Goal: Task Accomplishment & Management: Complete application form

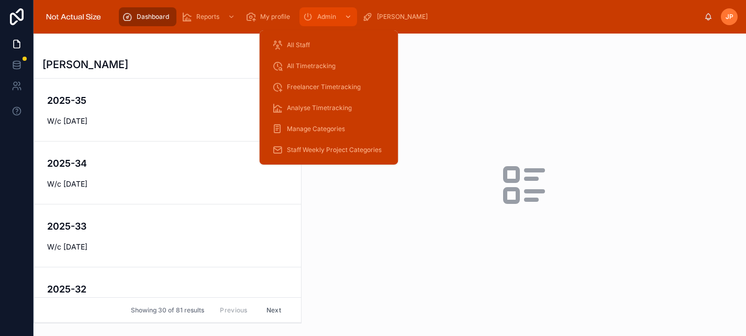
click at [321, 18] on span "Admin" at bounding box center [326, 17] width 19 height 8
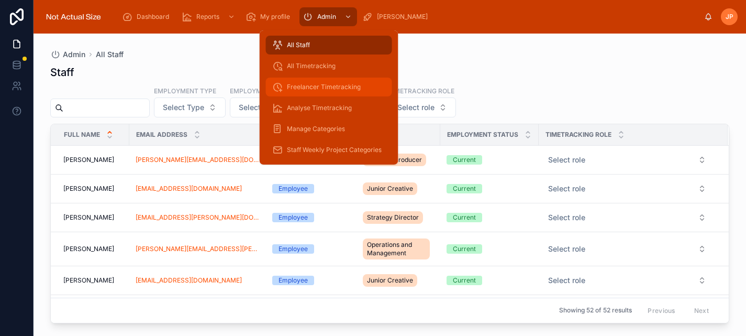
click at [318, 87] on span "Freelancer Timetracking" at bounding box center [324, 87] width 74 height 8
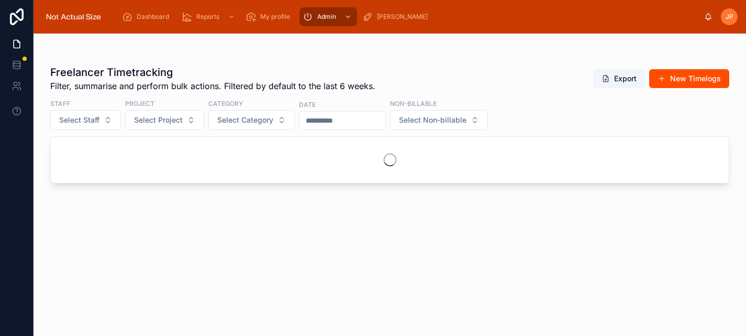
click at [369, 252] on div "Freelancer Timetracking Filter, summarise and perform bulk actions. Filtered by…" at bounding box center [389, 191] width 679 height 264
click at [369, 253] on div "Freelancer Timetracking Filter, summarise and perform bulk actions. Filtered by…" at bounding box center [389, 191] width 679 height 264
click at [702, 80] on button "New Timelogs" at bounding box center [689, 78] width 80 height 19
click at [691, 76] on button "New Timelogs" at bounding box center [689, 78] width 80 height 19
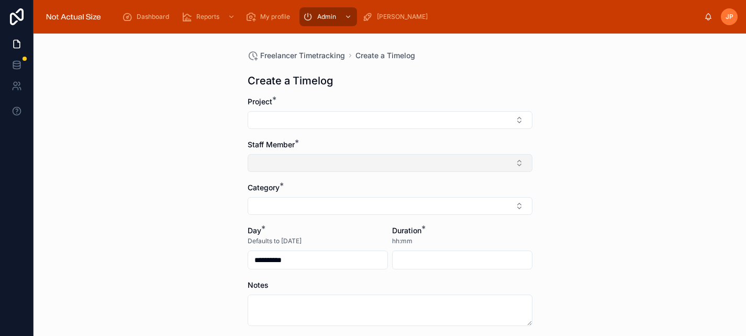
click at [398, 168] on button "Select Button" at bounding box center [390, 163] width 285 height 18
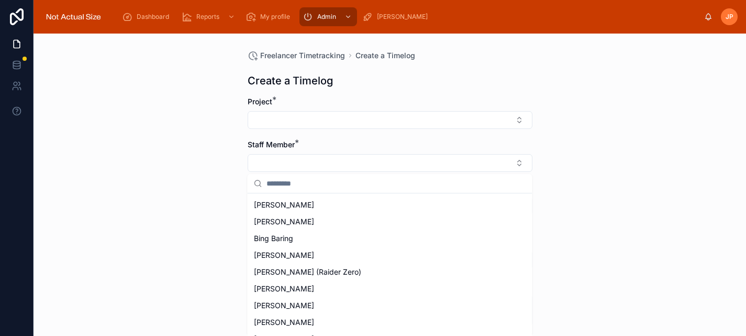
scroll to position [180, 0]
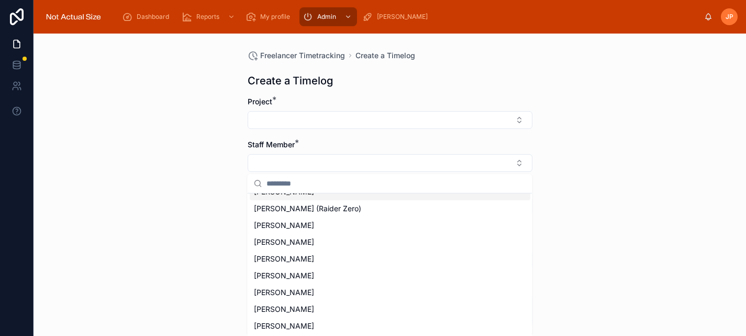
click at [592, 171] on div "**********" at bounding box center [390, 185] width 713 height 302
